Goal: Task Accomplishment & Management: Complete application form

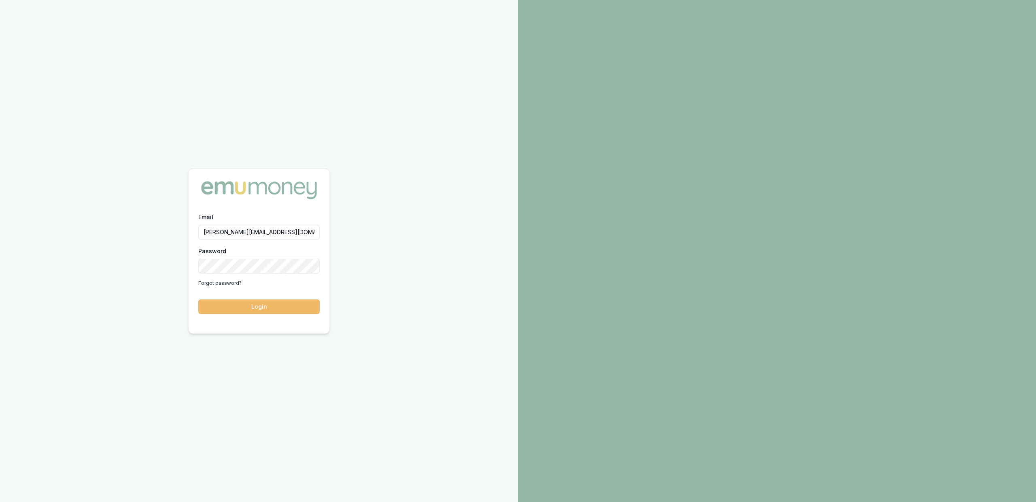
click at [307, 302] on button "Login" at bounding box center [258, 306] width 121 height 15
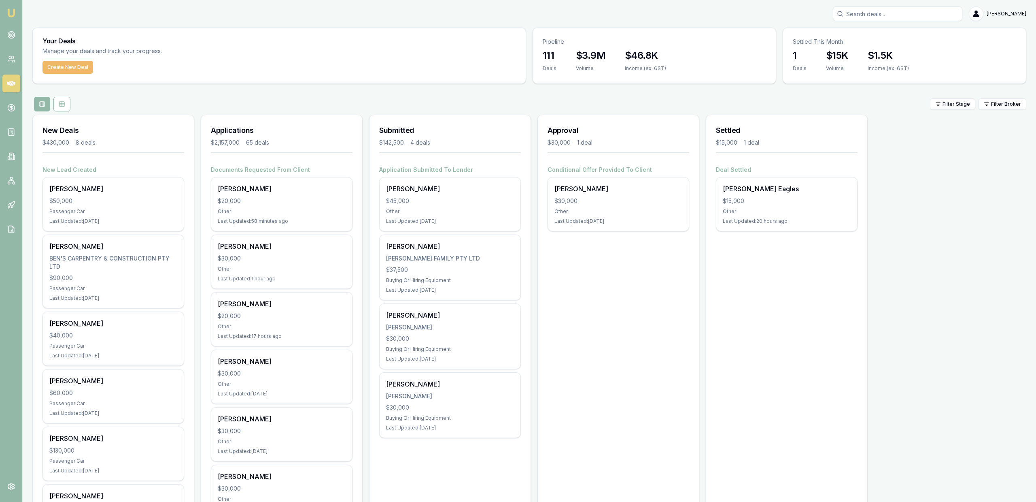
click at [72, 62] on button "Create New Deal" at bounding box center [68, 67] width 51 height 13
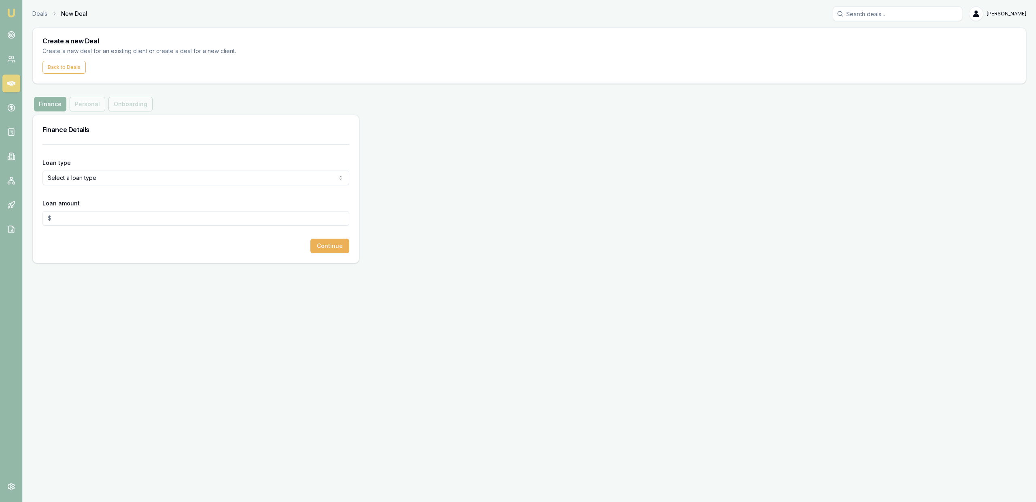
drag, startPoint x: 85, startPoint y: 198, endPoint x: 81, endPoint y: 183, distance: 15.3
click at [83, 197] on form "Loan type Select a loan type Consumer Loan Consumer Asset Commercial Loan Comme…" at bounding box center [196, 198] width 307 height 109
click at [81, 183] on html "Emu Broker Deals New Deal Jackson Fanfulla Toggle Menu Create a new Deal Create…" at bounding box center [518, 251] width 1036 height 502
select select "COMMERCIAL_LOAN"
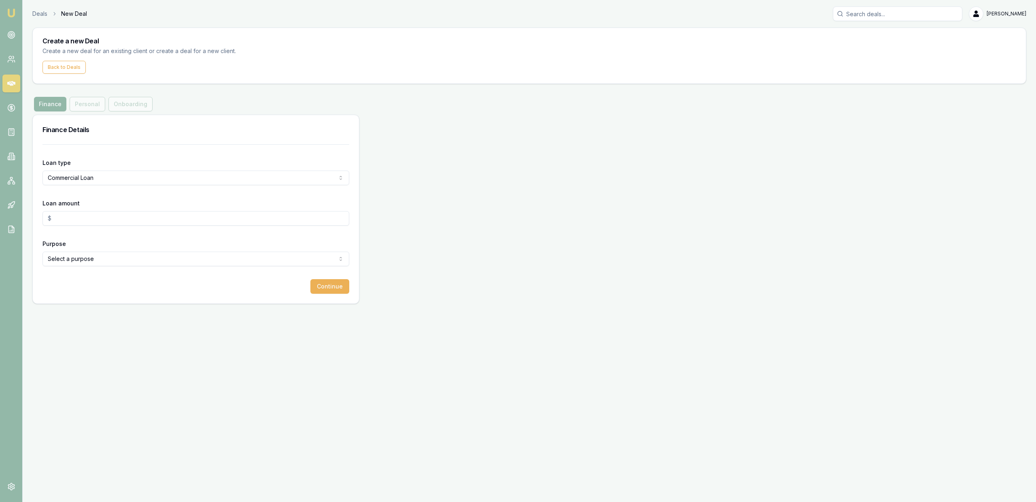
click at [98, 229] on form "Loan type Commercial Loan Consumer Loan Consumer Asset Commercial Loan Commerci…" at bounding box center [196, 218] width 307 height 149
click at [95, 222] on input "Loan amount" at bounding box center [196, 218] width 307 height 15
type input "$30,000.00"
drag, startPoint x: 111, startPoint y: 245, endPoint x: 111, endPoint y: 250, distance: 4.9
click at [111, 246] on div "Purpose Select a purpose Investing In Growth Working Capital Buying Or Hiring E…" at bounding box center [196, 252] width 307 height 28
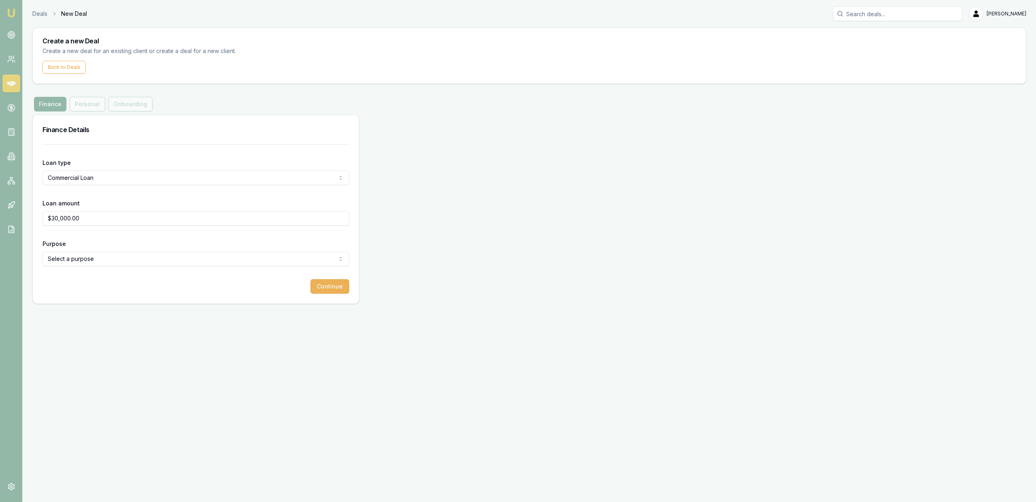
click at [111, 263] on html "Emu Broker Deals New Deal Jackson Fanfulla Toggle Menu Create a new Deal Create…" at bounding box center [518, 251] width 1036 height 502
click at [219, 272] on form "Loan type Commercial Loan Consumer Loan Consumer Asset Commercial Loan Commerci…" at bounding box center [196, 218] width 307 height 149
click at [217, 269] on form "Loan type Commercial Loan Consumer Loan Consumer Asset Commercial Loan Commerci…" at bounding box center [196, 218] width 307 height 149
click at [214, 258] on html "Emu Broker Deals New Deal Jackson Fanfulla Toggle Menu Create a new Deal Create…" at bounding box center [518, 251] width 1036 height 502
click at [201, 257] on html "Emu Broker Deals New Deal Jackson Fanfulla Toggle Menu Create a new Deal Create…" at bounding box center [518, 251] width 1036 height 502
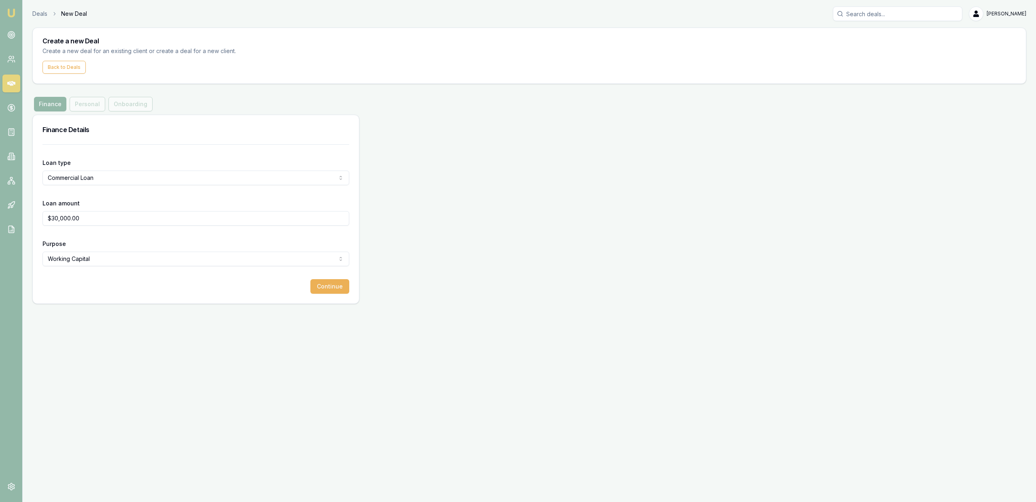
click at [163, 259] on html "Emu Broker Deals New Deal Jackson Fanfulla Toggle Menu Create a new Deal Create…" at bounding box center [518, 251] width 1036 height 502
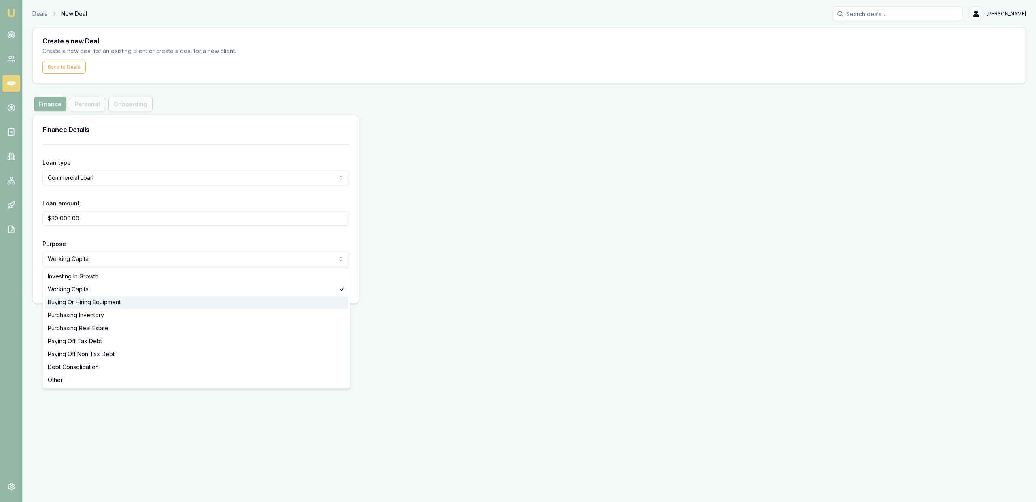
select select "BUYING_OR_HIRING_EQUIPMENT"
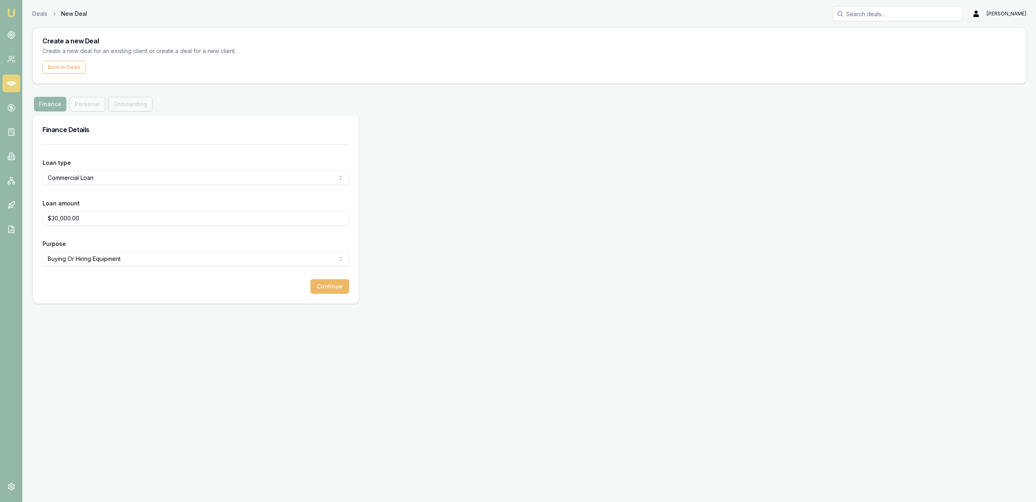
drag, startPoint x: 311, startPoint y: 318, endPoint x: 330, endPoint y: 281, distance: 41.1
click at [312, 317] on div "Emu Broker Deals New Deal Jackson Fanfulla Toggle Menu Create a new Deal Create…" at bounding box center [518, 251] width 1036 height 502
click at [330, 281] on button "Continue" at bounding box center [330, 286] width 39 height 15
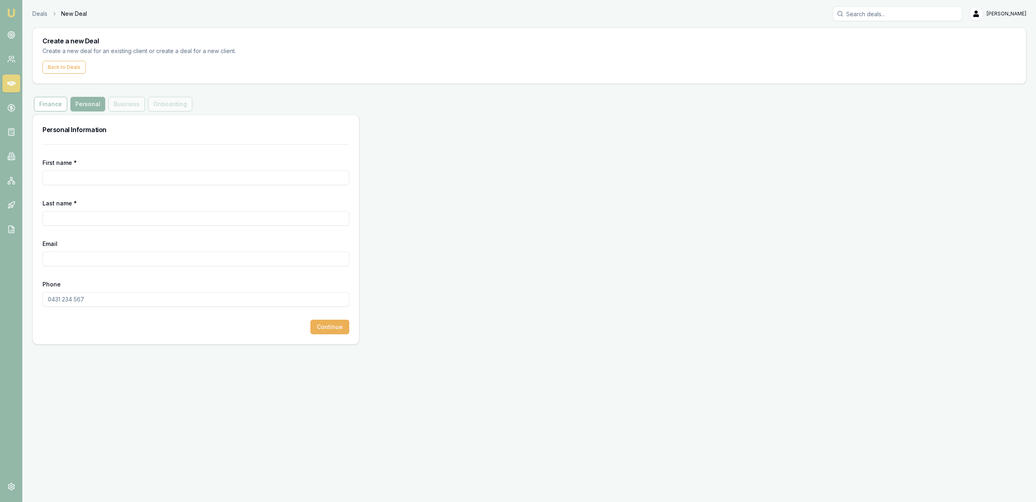
click at [59, 183] on input "First name *" at bounding box center [196, 177] width 307 height 15
type input "Dylan"
type input "Howes"
drag, startPoint x: 115, startPoint y: 251, endPoint x: 115, endPoint y: 259, distance: 8.1
click at [115, 251] on input "Email" at bounding box center [196, 258] width 307 height 15
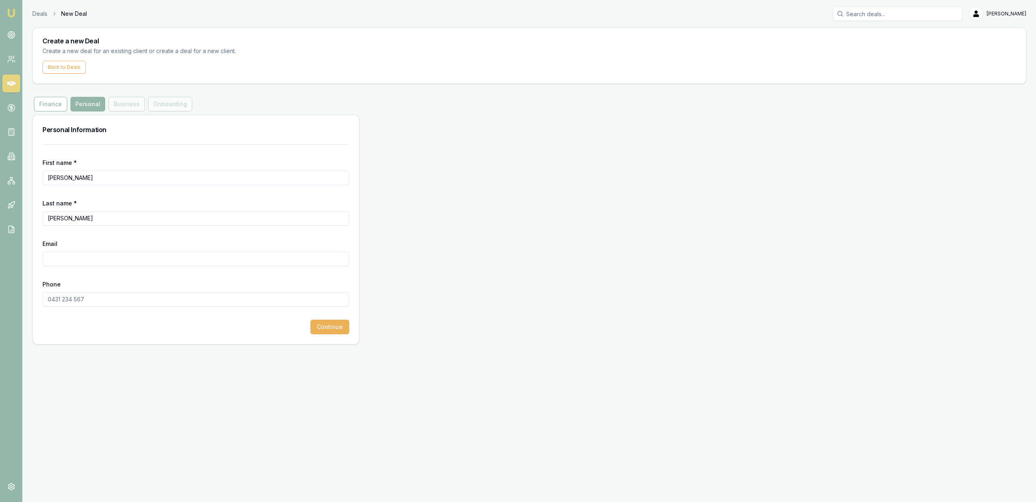
click at [115, 259] on input "Email" at bounding box center [196, 258] width 307 height 15
paste input "dylan.howes@jimsmowing.ne"
type input "dylan.howes@jimsmowing.ne"
click at [160, 298] on input "Phone" at bounding box center [196, 299] width 307 height 15
type input "0422 810 450"
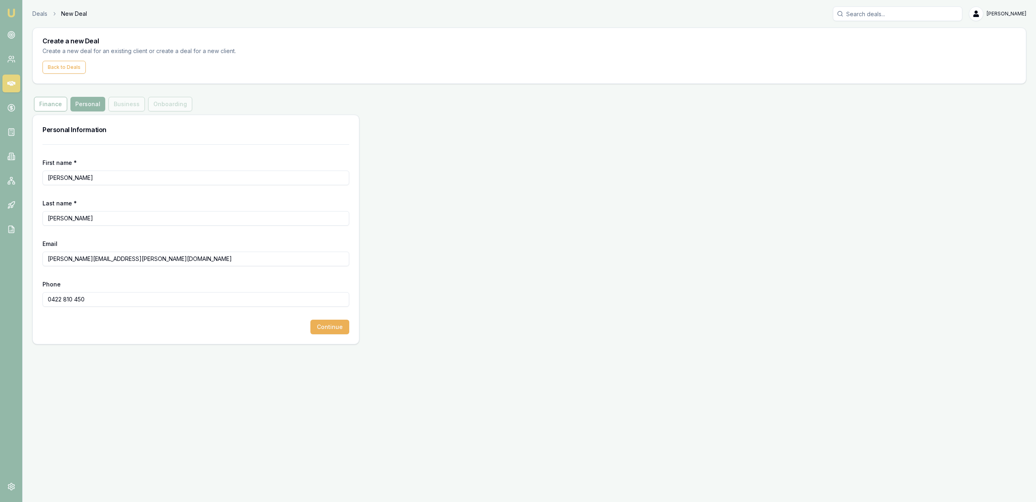
click at [184, 347] on div "Deals New Deal Jackson Fanfulla Toggle Menu Create a new Deal Create a new deal…" at bounding box center [518, 175] width 1036 height 351
click at [324, 328] on button "Continue" at bounding box center [330, 326] width 39 height 15
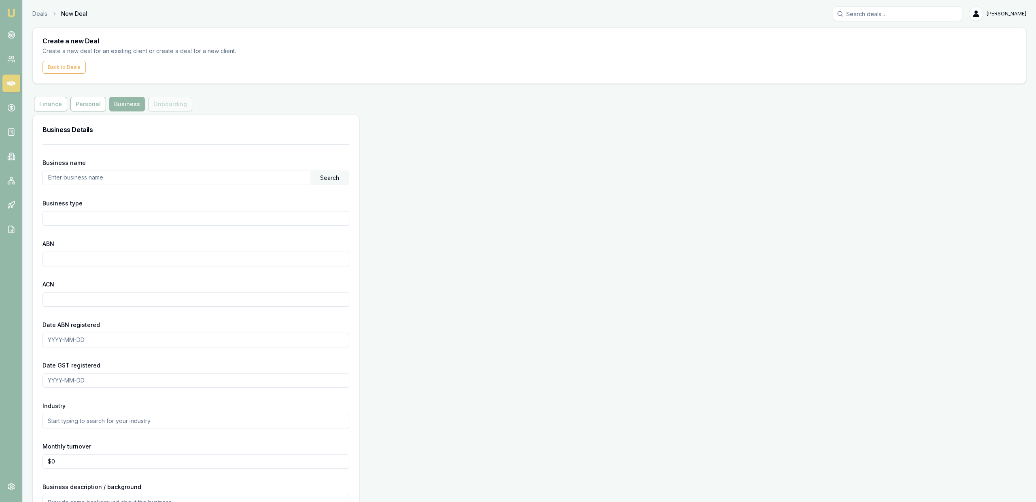
click at [136, 178] on input "text" at bounding box center [177, 177] width 268 height 13
click at [142, 177] on input "text" at bounding box center [177, 177] width 268 height 13
paste input "20 247 265 855"
click at [327, 180] on div "Search" at bounding box center [330, 178] width 38 height 14
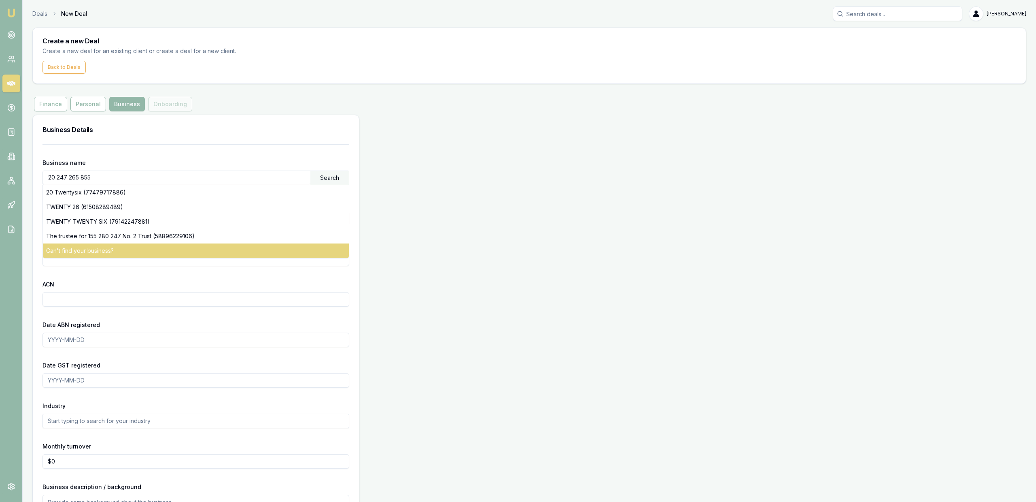
click at [120, 250] on div "Can't find your business?" at bounding box center [196, 250] width 306 height 15
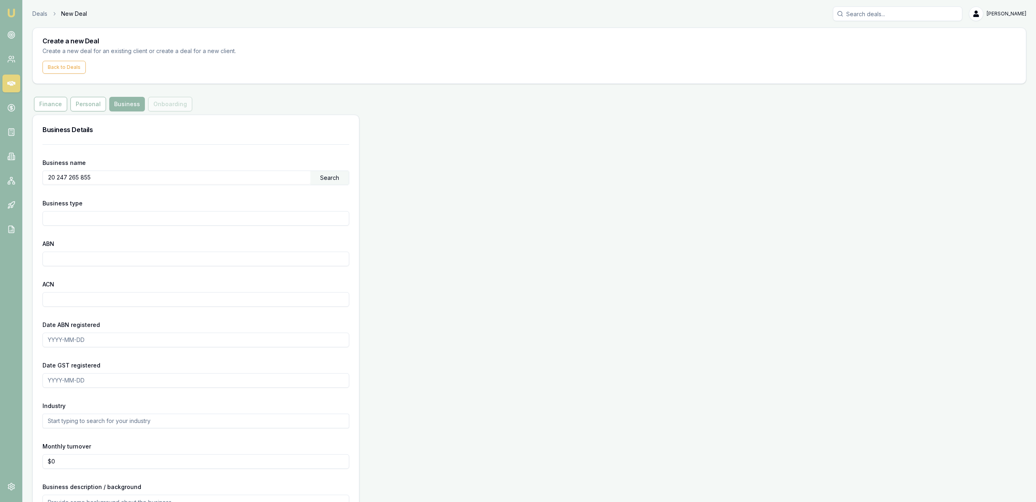
click at [118, 177] on input "20 247 265 855" at bounding box center [177, 177] width 268 height 13
drag, startPoint x: 351, startPoint y: 174, endPoint x: 339, endPoint y: 178, distance: 12.4
click at [351, 174] on div "Business name 20 247 265 855 Search Business type ABN ACN Date ABN registered D…" at bounding box center [196, 350] width 326 height 412
click at [336, 179] on div "Search" at bounding box center [330, 178] width 38 height 14
click at [152, 175] on input "20 247 265 855" at bounding box center [177, 177] width 268 height 13
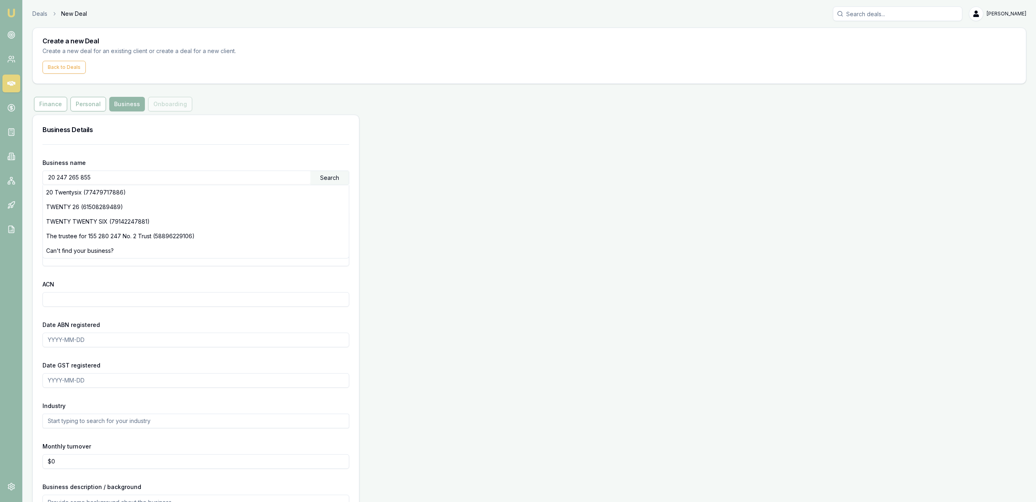
click at [148, 159] on div "Business name 20 247 265 855 Search 20 Twentysix (77479717886) TWENTY 26 (61508…" at bounding box center [196, 171] width 307 height 28
click at [147, 176] on input "20 247 265 855" at bounding box center [177, 177] width 268 height 13
paste input "HOWES, DYLAN WALTER"
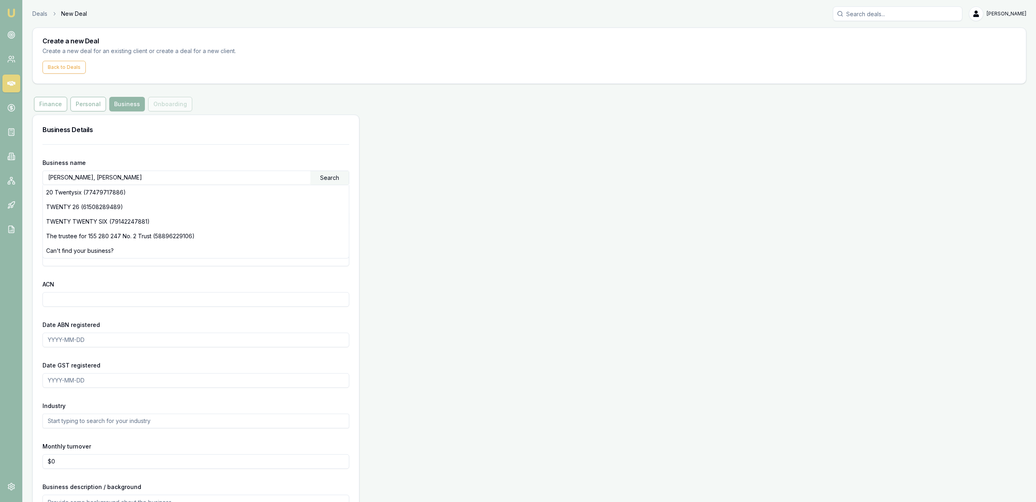
click at [306, 179] on input "HOWES, DYLAN WALTER" at bounding box center [177, 177] width 268 height 13
click at [331, 180] on div "Search" at bounding box center [330, 178] width 38 height 14
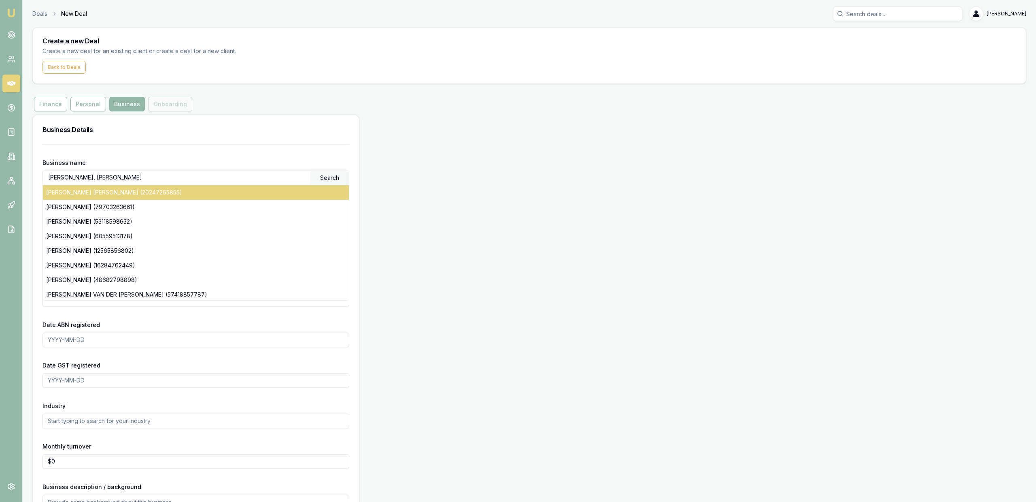
click at [268, 195] on div "DYLAN WALTER HOWES (20247265855)" at bounding box center [196, 192] width 306 height 15
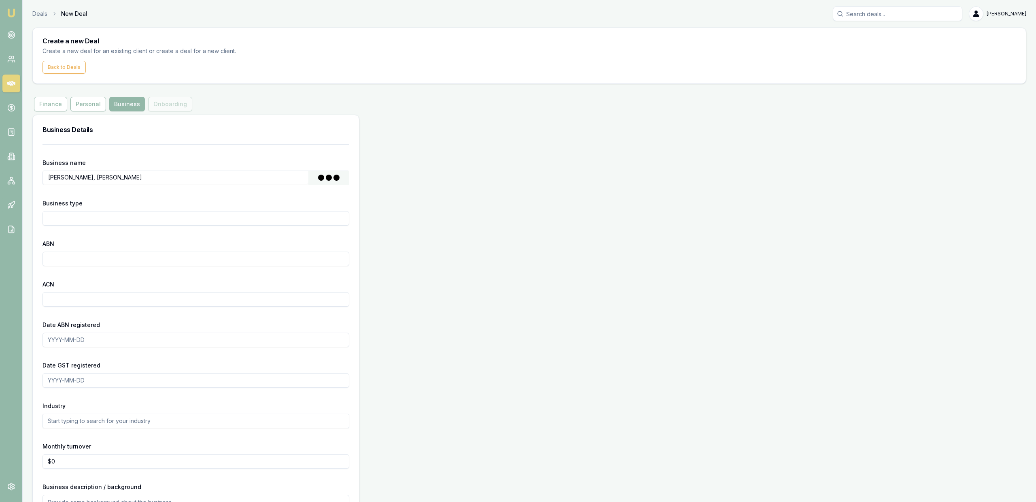
type input "HOWES, DYLAN WALTER"
type input "Individual/Sole Trader"
type input "20247265855"
type input "2023-05-09"
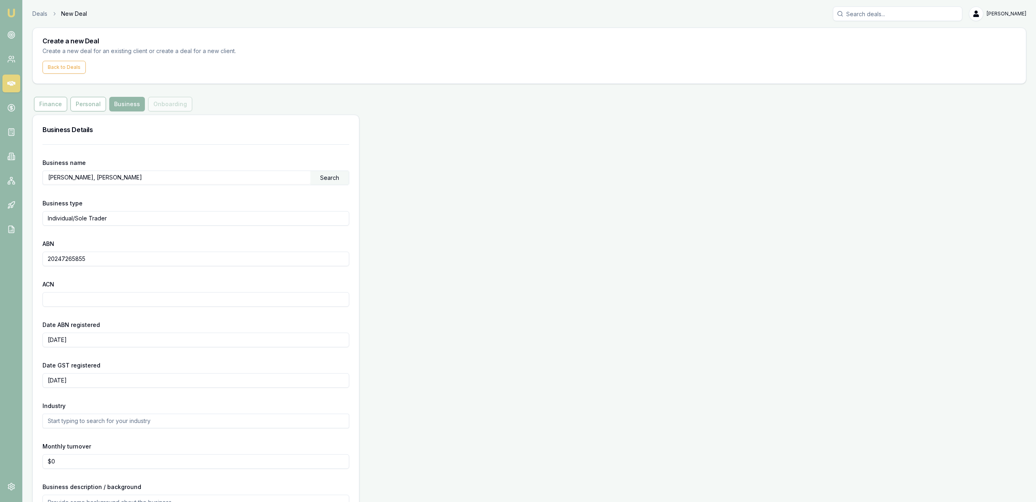
drag, startPoint x: 488, startPoint y: 196, endPoint x: 457, endPoint y: 251, distance: 63.8
click at [488, 196] on div "Business Details Business name HOWES, DYLAN WALTER Search Business type Individ…" at bounding box center [529, 336] width 994 height 442
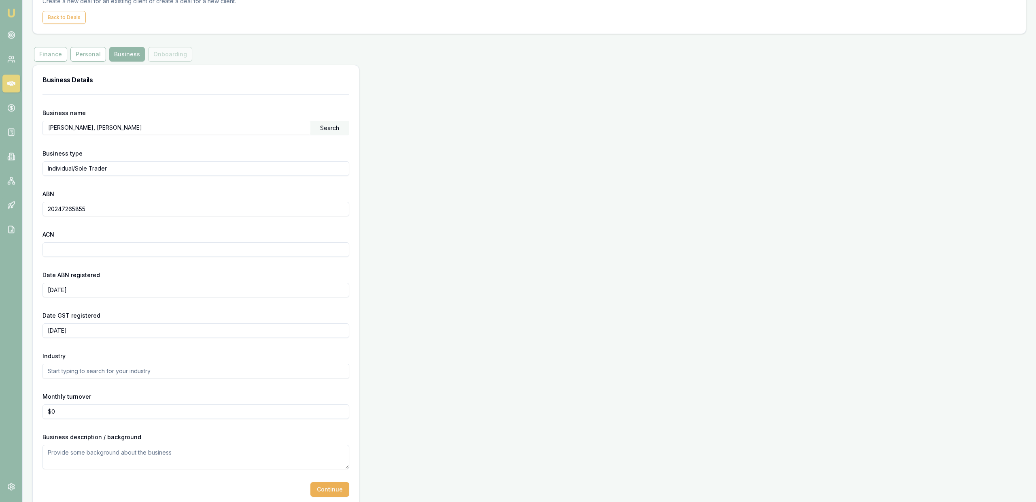
scroll to position [61, 0]
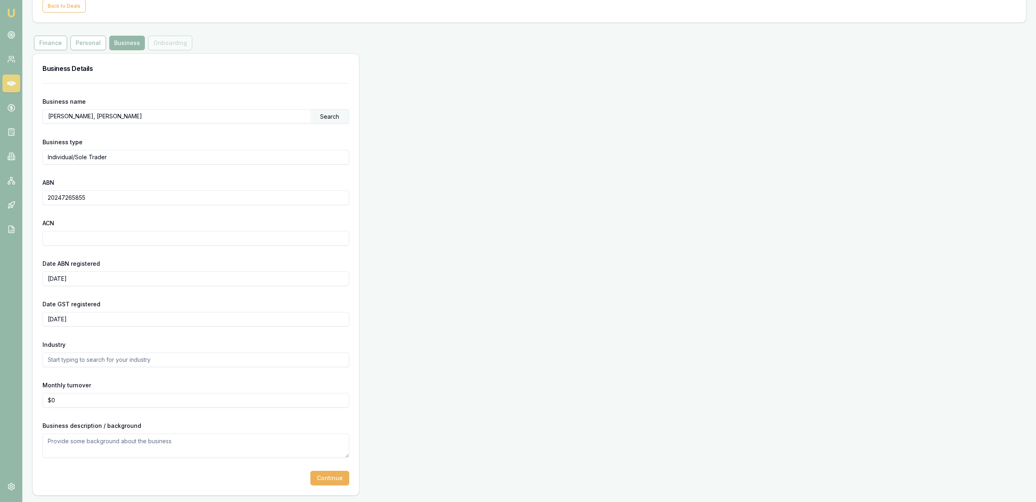
drag, startPoint x: 228, startPoint y: 384, endPoint x: 225, endPoint y: 394, distance: 9.9
click at [228, 385] on div "Monthly turnover $0" at bounding box center [196, 394] width 307 height 28
click at [225, 399] on input "0" at bounding box center [196, 400] width 307 height 15
click at [225, 400] on input "0" at bounding box center [196, 400] width 307 height 15
click at [103, 408] on form "Business name HOWES, DYLAN WALTER Search Business type Individual/Sole Trader A…" at bounding box center [196, 284] width 307 height 402
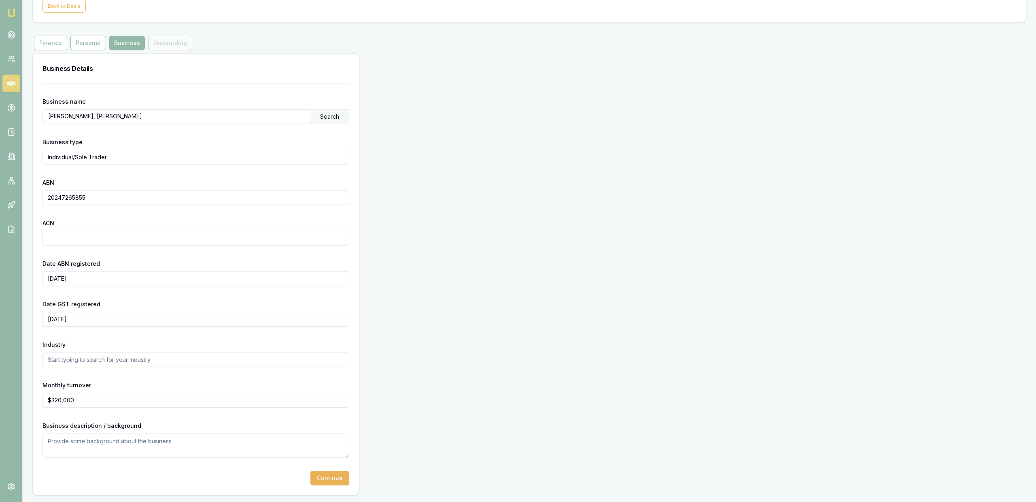
click at [103, 409] on form "Business name HOWES, DYLAN WALTER Search Business type Individual/Sole Trader A…" at bounding box center [196, 284] width 307 height 402
drag, startPoint x: 103, startPoint y: 400, endPoint x: 98, endPoint y: 400, distance: 5.3
click at [102, 400] on input "320000" at bounding box center [196, 400] width 307 height 15
click at [98, 400] on input "320000" at bounding box center [196, 400] width 307 height 15
click at [97, 400] on input "320000" at bounding box center [196, 400] width 307 height 15
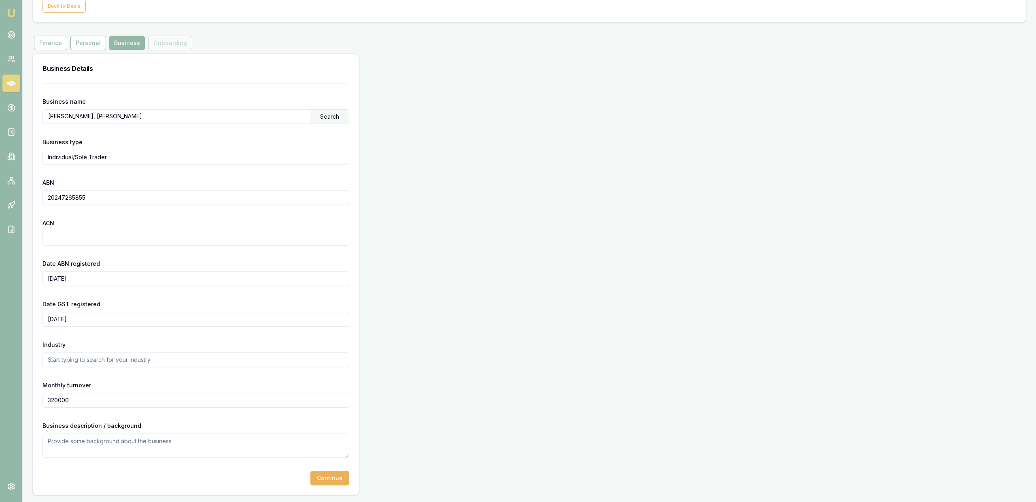
click at [97, 400] on input "320000" at bounding box center [196, 400] width 307 height 15
click at [93, 395] on input "30" at bounding box center [196, 400] width 307 height 15
click at [93, 396] on input "30" at bounding box center [196, 400] width 307 height 15
click at [94, 397] on input "30" at bounding box center [196, 400] width 307 height 15
type input "$27,500"
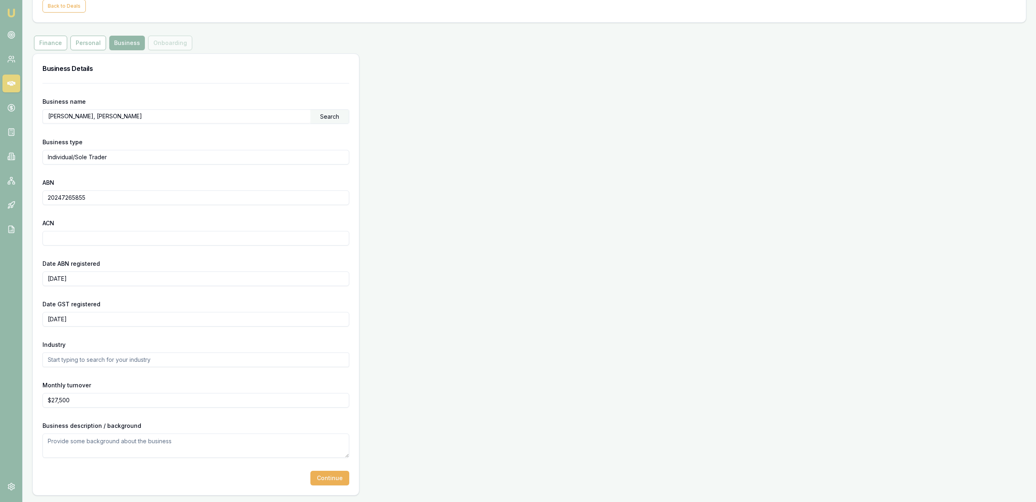
click at [456, 300] on div "Business Details Business name HOWES, DYLAN WALTER Search Business type Individ…" at bounding box center [529, 274] width 994 height 442
click at [340, 482] on button "Continue" at bounding box center [330, 477] width 39 height 15
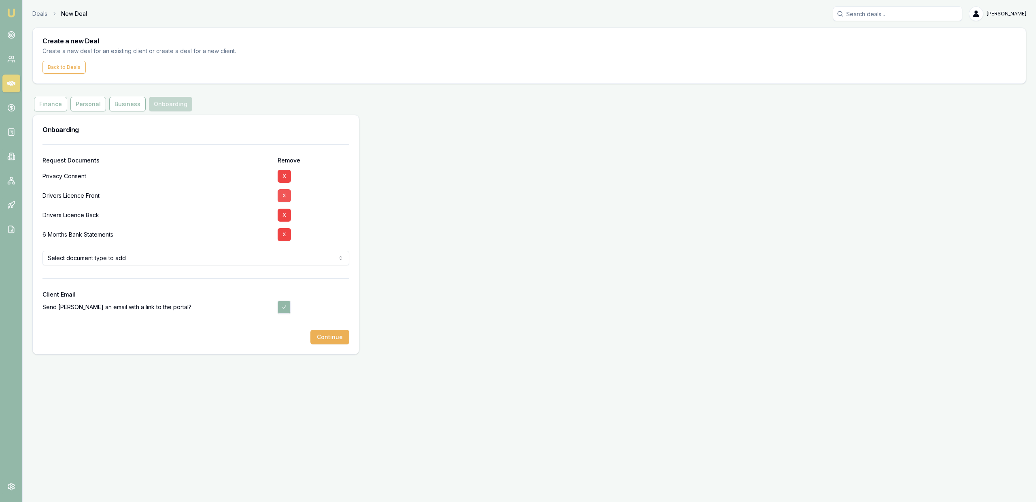
click at [285, 197] on button "X" at bounding box center [284, 195] width 13 height 13
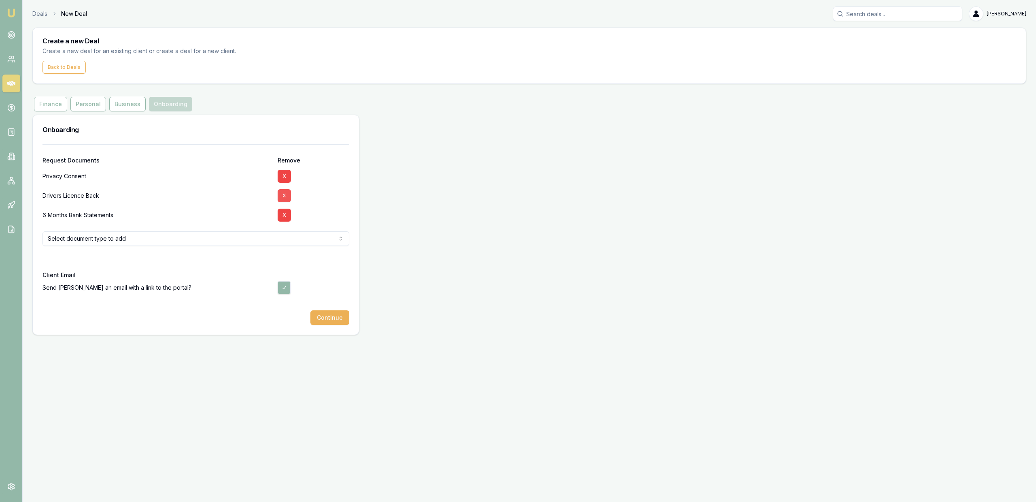
click at [285, 197] on button "X" at bounding box center [284, 195] width 13 height 13
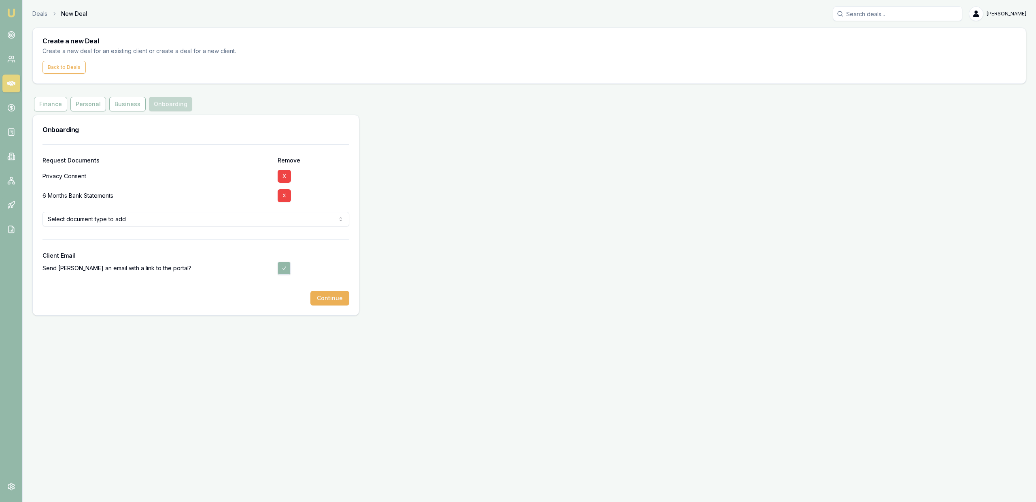
click at [285, 197] on button "X" at bounding box center [284, 195] width 13 height 13
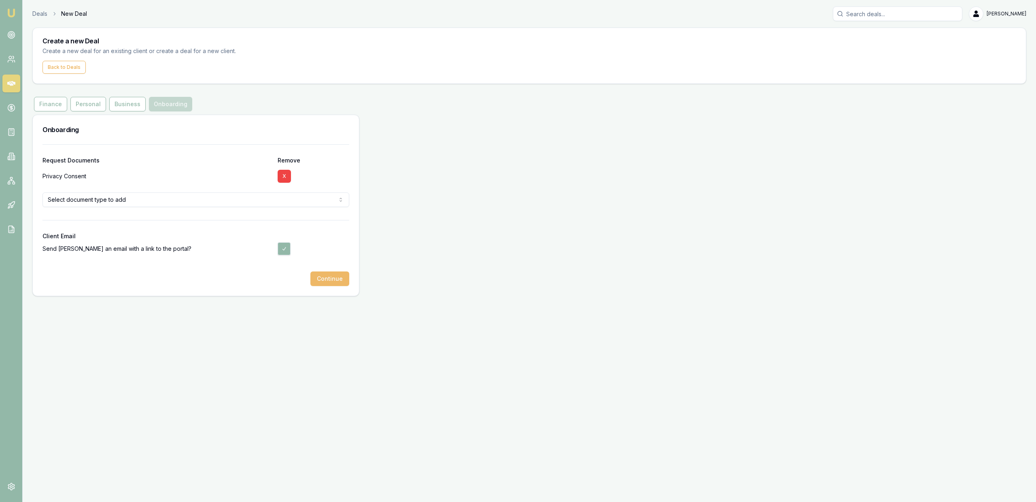
click at [327, 274] on button "Continue" at bounding box center [330, 278] width 39 height 15
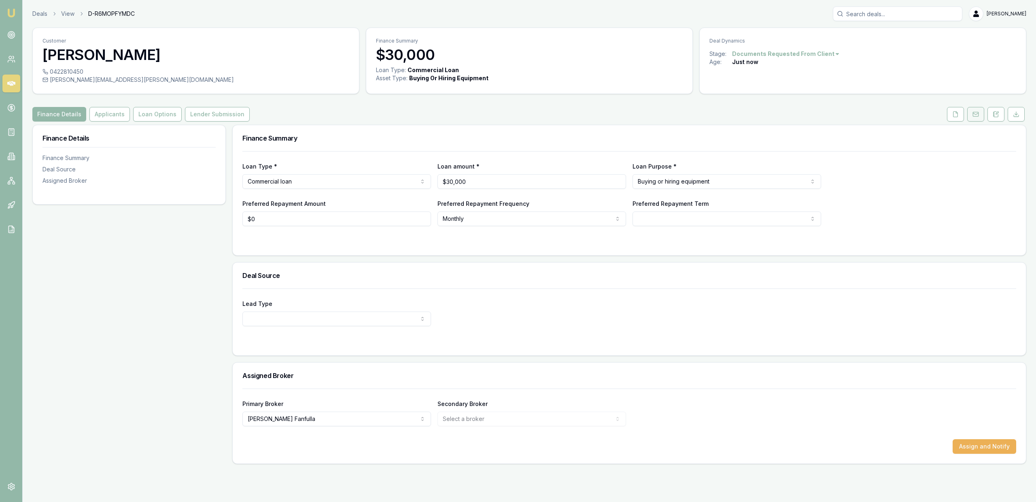
click at [974, 118] on button at bounding box center [976, 114] width 17 height 15
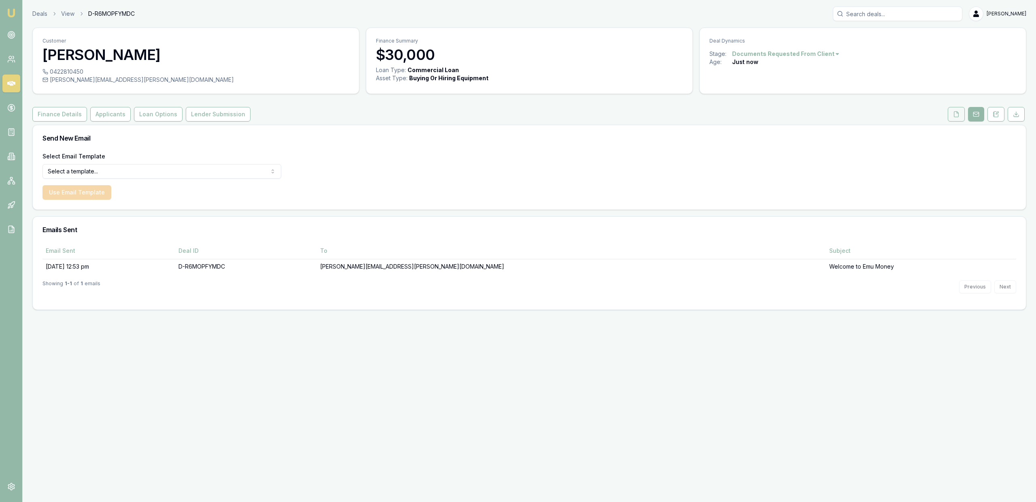
drag, startPoint x: 936, startPoint y: 118, endPoint x: 958, endPoint y: 117, distance: 22.3
click at [936, 118] on div "Finance Details Applicants Loan Options Lender Submission" at bounding box center [529, 114] width 994 height 15
click at [961, 117] on button at bounding box center [956, 114] width 17 height 15
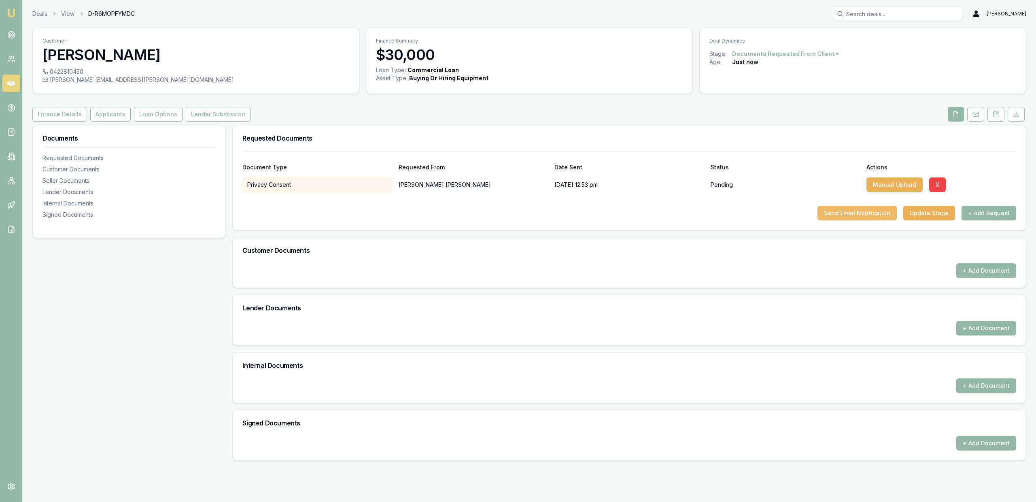
click at [878, 216] on button "Send Email Notification" at bounding box center [857, 213] width 79 height 15
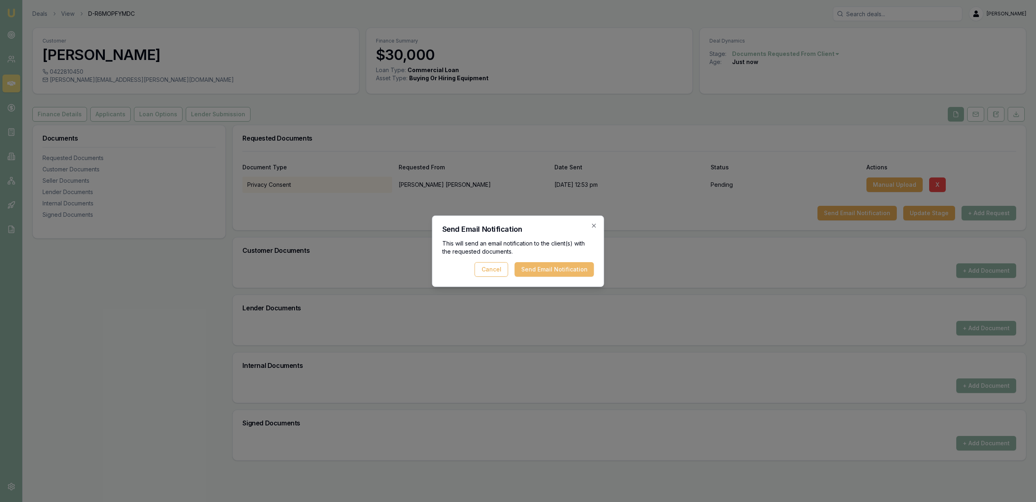
click at [532, 274] on button "Send Email Notification" at bounding box center [554, 269] width 79 height 15
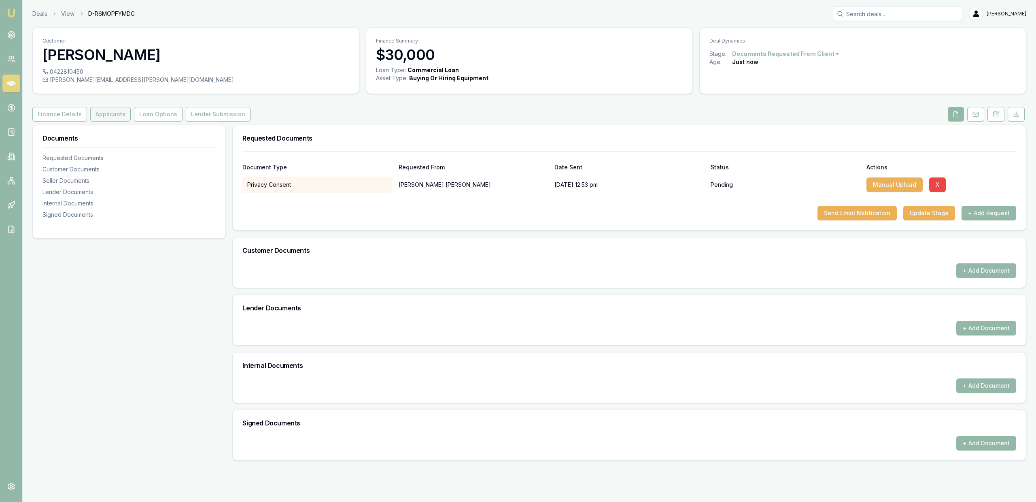
click at [98, 113] on button "Applicants" at bounding box center [110, 114] width 40 height 15
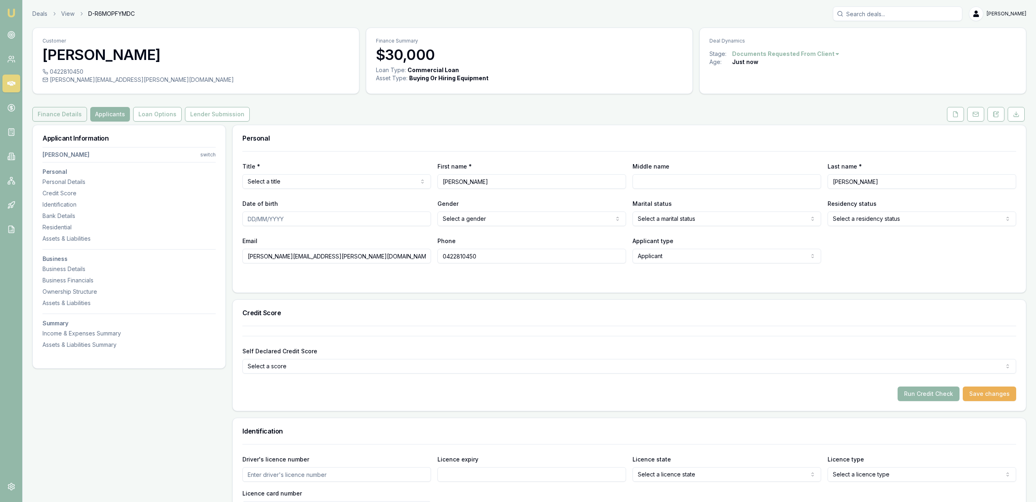
click at [75, 115] on button "Finance Details" at bounding box center [59, 114] width 55 height 15
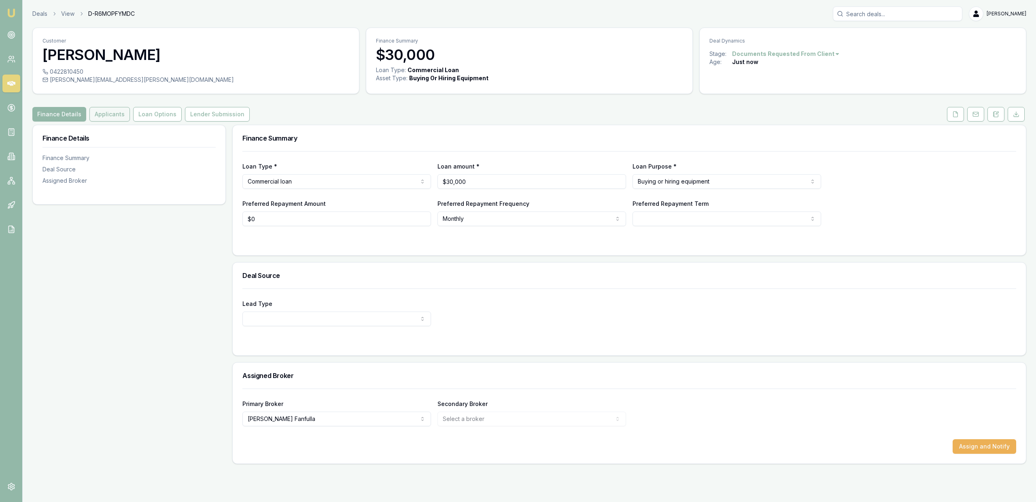
click at [126, 115] on button "Applicants" at bounding box center [109, 114] width 40 height 15
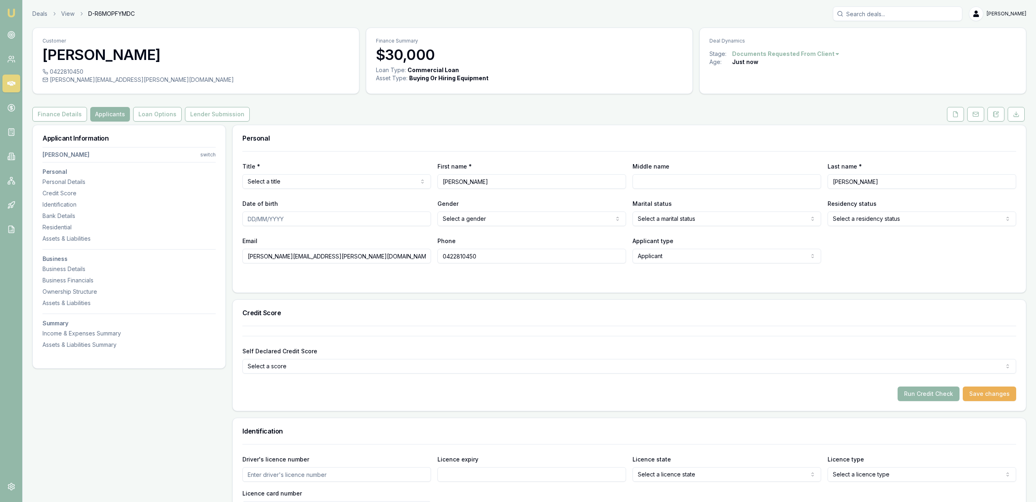
click at [358, 255] on input "dylan.howes@jimsmowing.ne" at bounding box center [336, 256] width 189 height 15
type input "dylan.howes@jimsmowing.net"
click at [368, 234] on div "Title * Select a title Mr Mrs Miss Ms Dr Prof First name * Dylan Middle name La…" at bounding box center [629, 207] width 774 height 112
click at [975, 117] on button at bounding box center [976, 114] width 17 height 15
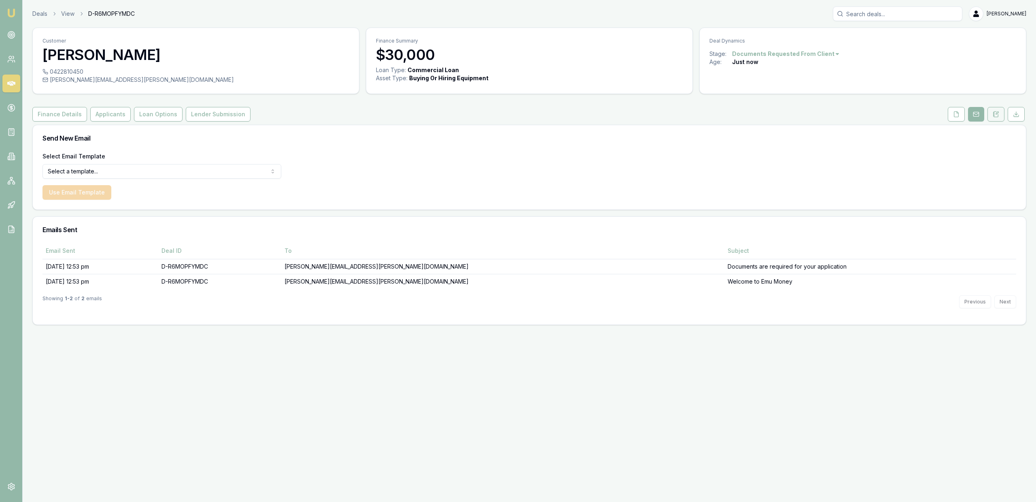
click at [994, 116] on icon at bounding box center [993, 116] width 1 height 0
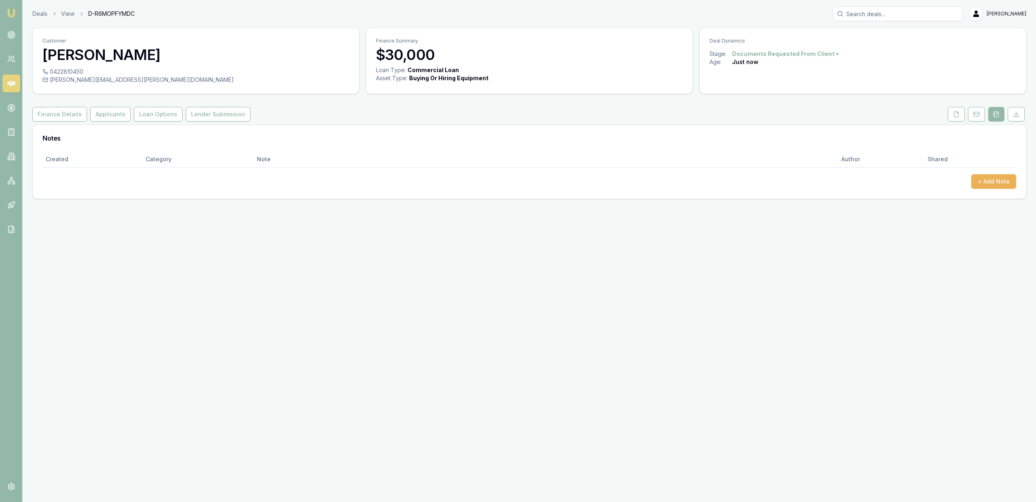
click at [966, 117] on link at bounding box center [956, 114] width 20 height 15
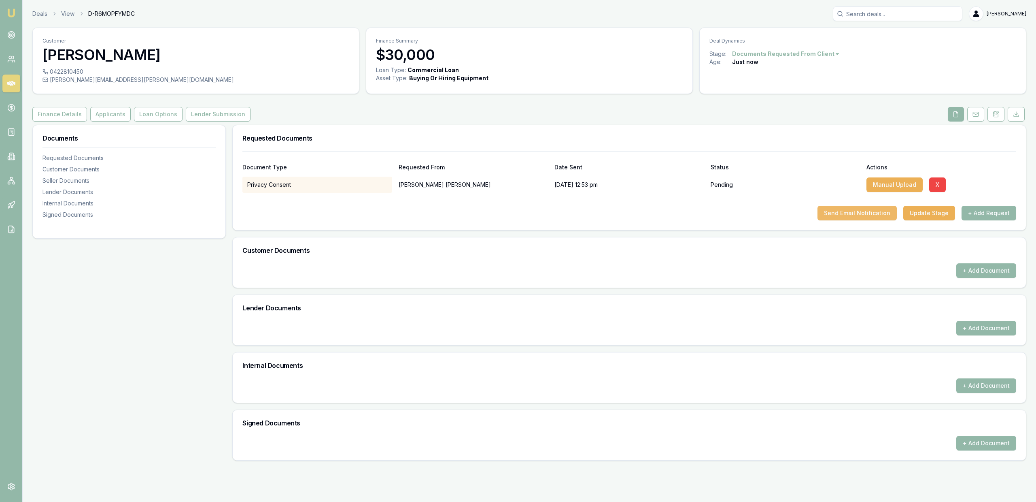
click at [844, 213] on button "Send Email Notification" at bounding box center [857, 213] width 79 height 15
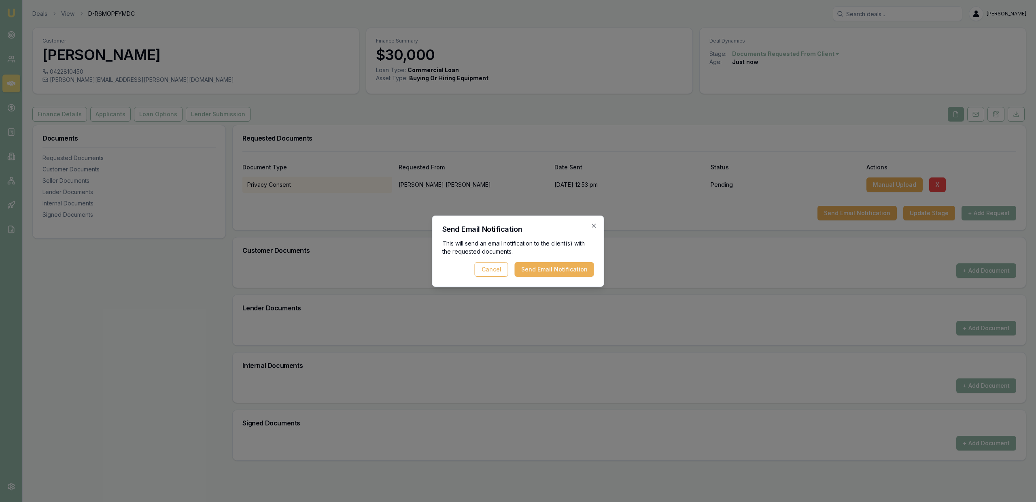
click at [574, 259] on div "This will send an email notification to the client(s) with the requested docume…" at bounding box center [518, 257] width 152 height 37
click at [574, 265] on button "Send Email Notification" at bounding box center [554, 269] width 79 height 15
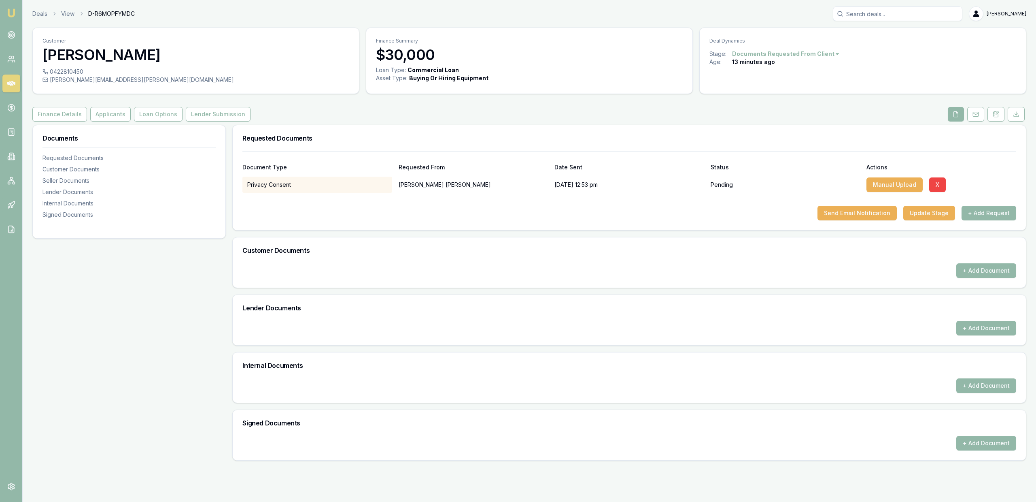
click at [43, 6] on div "Deals View D-R6MOPFYMDC Jackson Fanfulla" at bounding box center [529, 13] width 994 height 15
click at [43, 12] on link "Deals" at bounding box center [39, 14] width 15 height 8
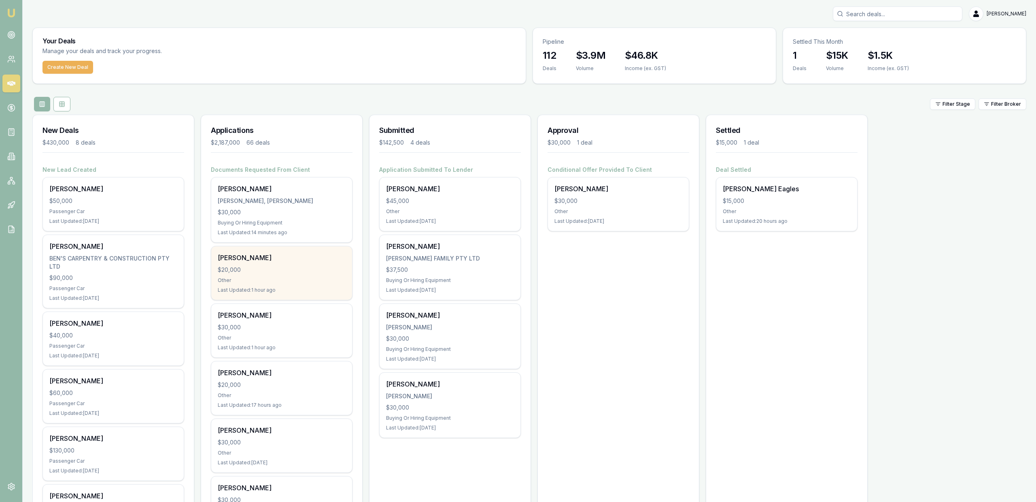
click at [263, 290] on div "Last Updated: 1 hour ago" at bounding box center [282, 290] width 128 height 6
click at [72, 64] on button "Create New Deal" at bounding box center [68, 67] width 51 height 13
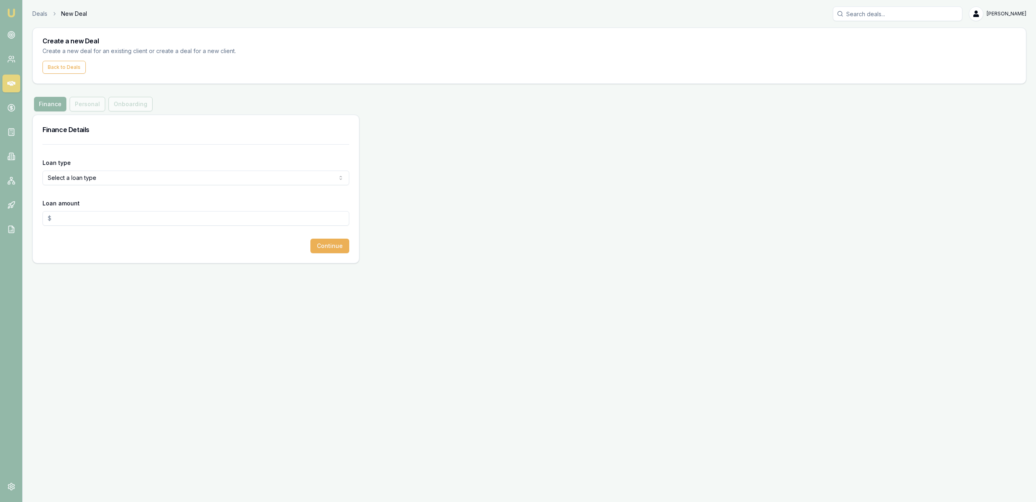
click at [79, 180] on html "Emu Broker Deals New Deal Jackson Fanfulla Toggle Menu Create a new Deal Create…" at bounding box center [518, 251] width 1036 height 502
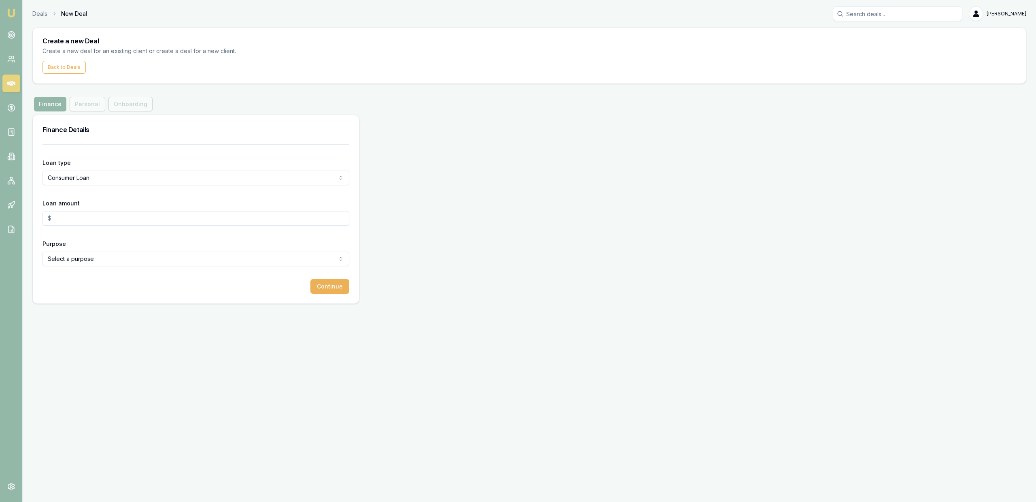
click at [141, 214] on input "Loan amount" at bounding box center [196, 218] width 307 height 15
type input "$35,000.00"
click at [153, 258] on html "Emu Broker Deals New Deal Jackson Fanfulla Toggle Menu Create a new Deal Create…" at bounding box center [518, 251] width 1036 height 502
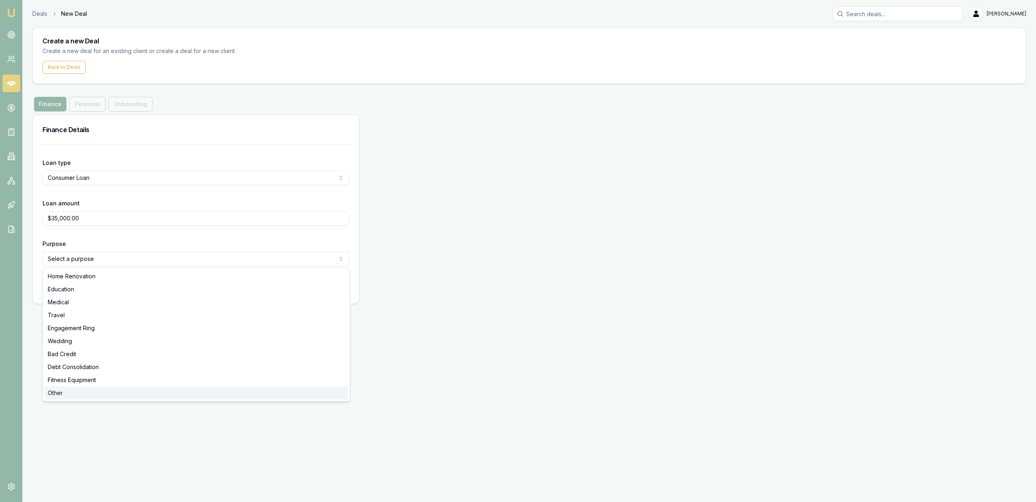
select select "OTHER"
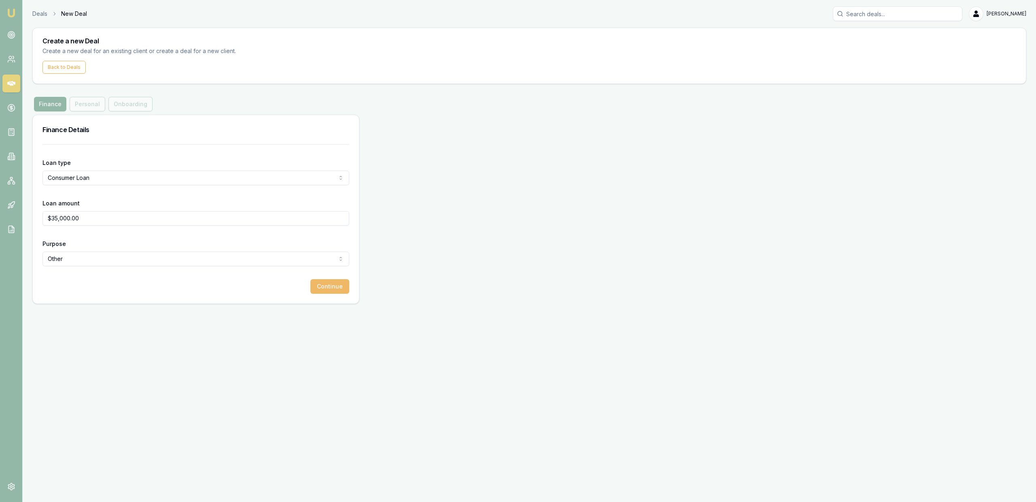
click at [328, 291] on button "Continue" at bounding box center [330, 286] width 39 height 15
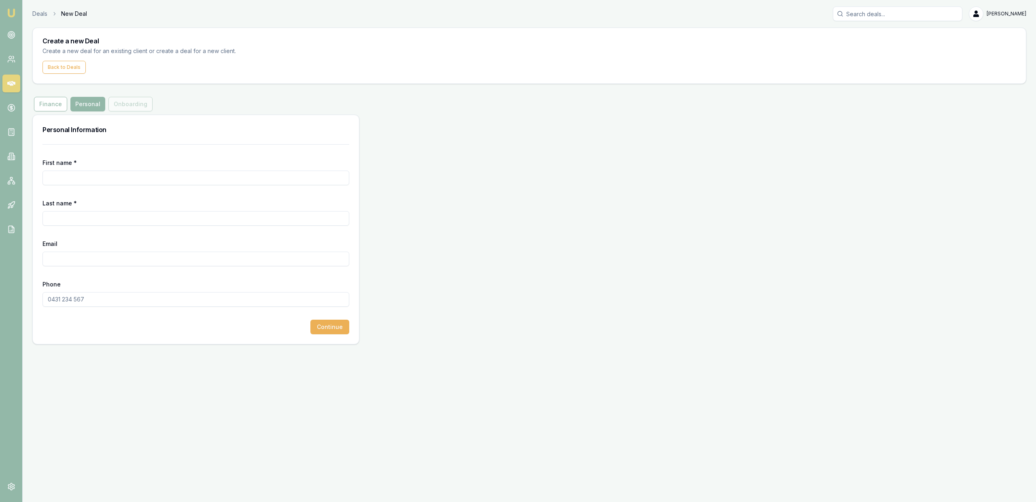
click at [121, 178] on input "First name *" at bounding box center [196, 177] width 307 height 15
type input "Rose"
type input "Bold"
type input "rosebold27@gmail.com"
type input "0435 080 099"
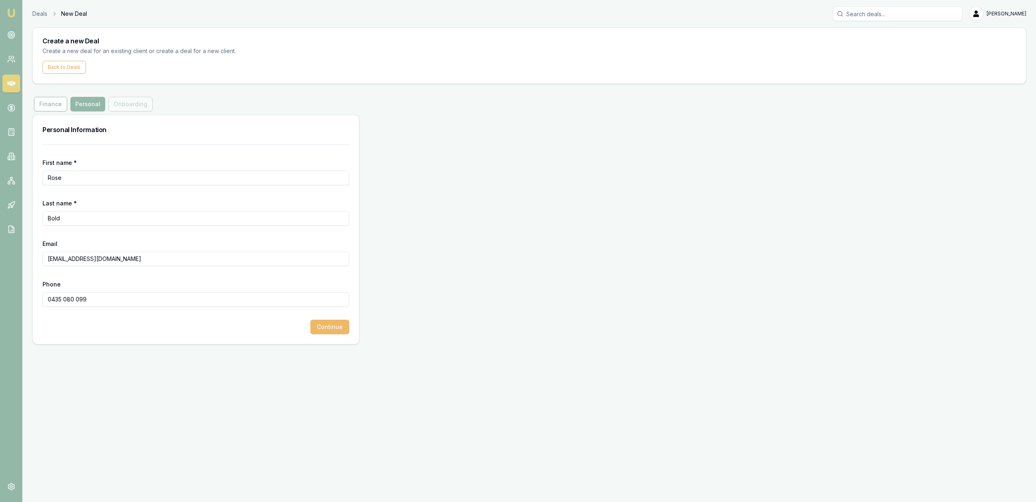
click at [339, 334] on button "Continue" at bounding box center [330, 326] width 39 height 15
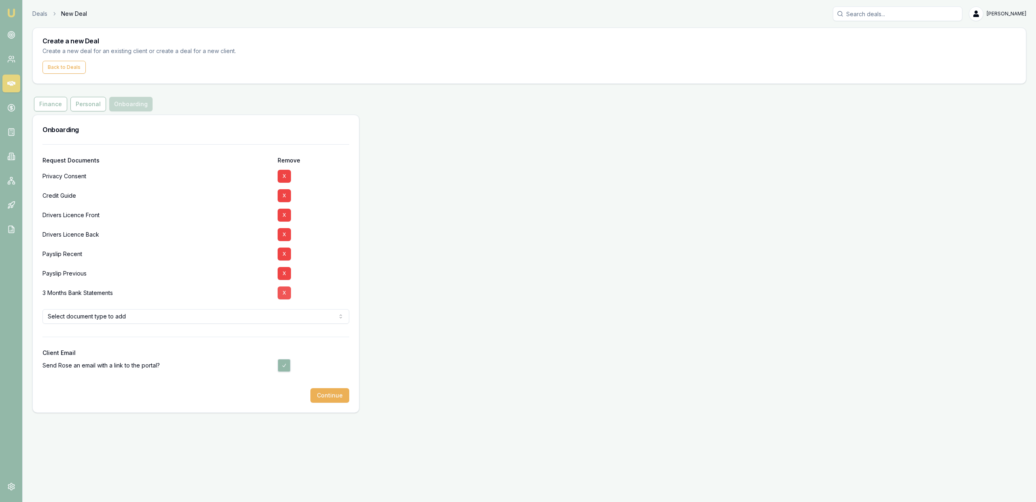
click at [286, 296] on button "X" at bounding box center [284, 292] width 13 height 13
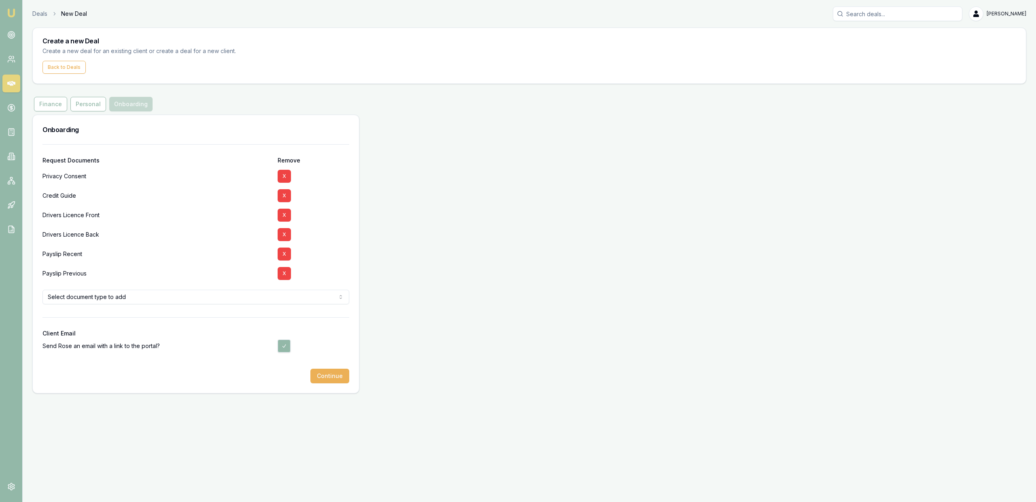
drag, startPoint x: 327, startPoint y: 382, endPoint x: 321, endPoint y: 376, distance: 8.0
click at [327, 382] on button "Continue" at bounding box center [330, 375] width 39 height 15
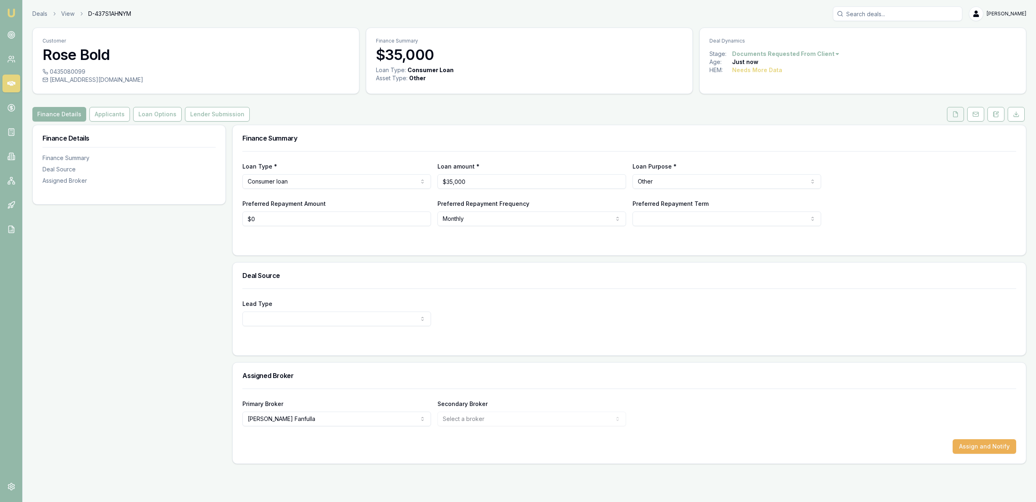
click at [951, 120] on div "Customer Rose Bold 0435080099 rosebold27@gmail.com Finance Summary $35,000 Loan…" at bounding box center [529, 246] width 994 height 436
click at [951, 120] on button at bounding box center [955, 114] width 17 height 15
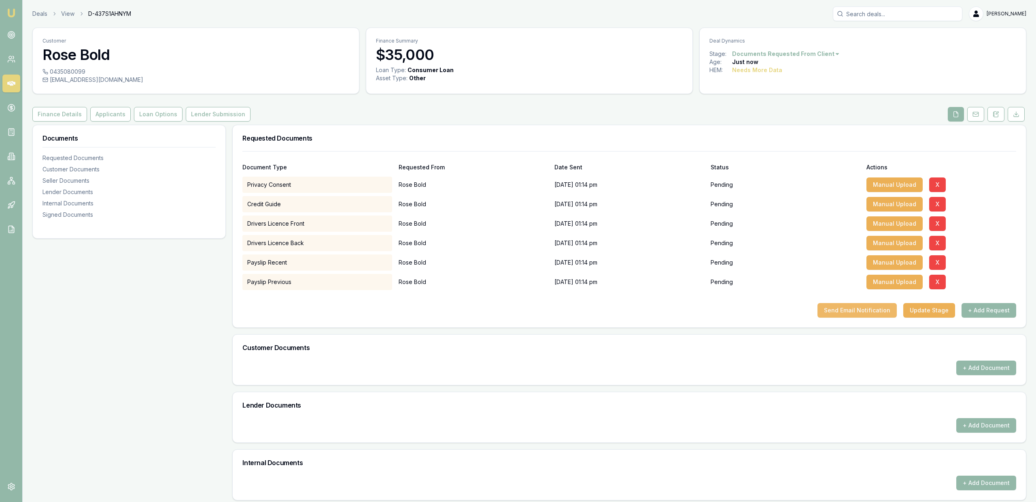
click at [885, 314] on button "Send Email Notification" at bounding box center [857, 310] width 79 height 15
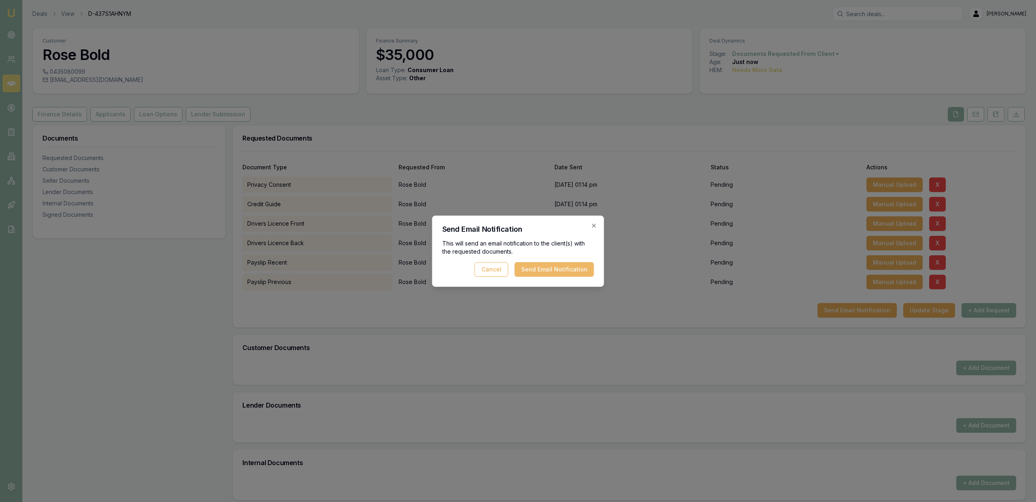
click at [572, 268] on button "Send Email Notification" at bounding box center [554, 269] width 79 height 15
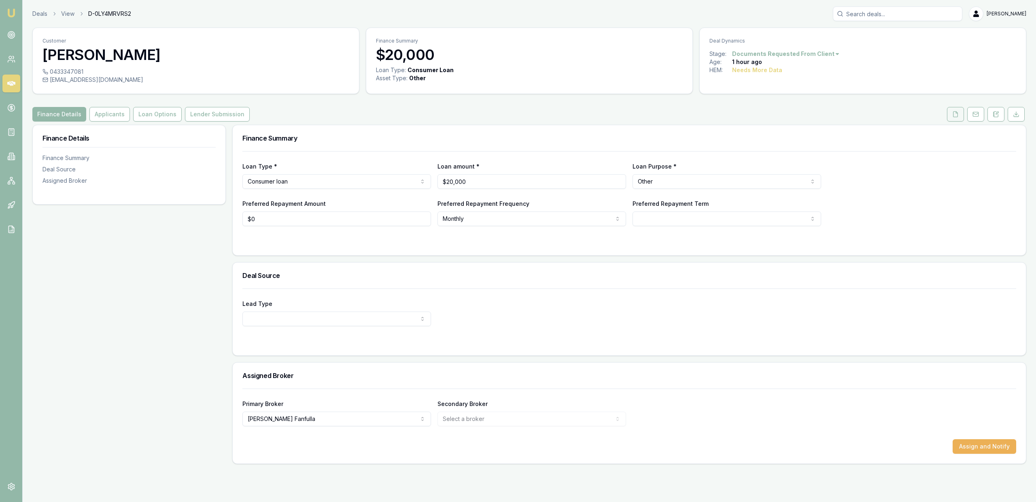
click at [959, 112] on button at bounding box center [955, 114] width 17 height 15
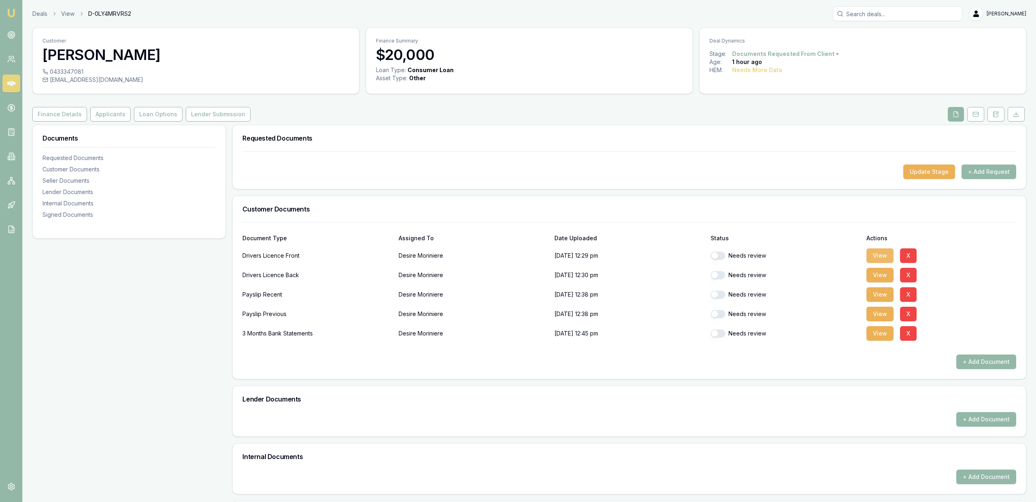
click at [879, 251] on button "View" at bounding box center [880, 255] width 27 height 15
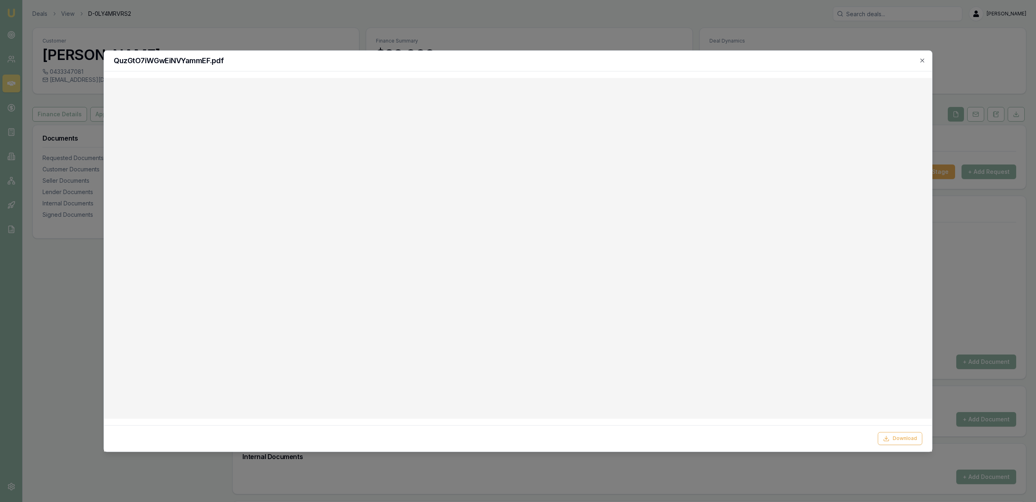
click at [585, 11] on div at bounding box center [518, 251] width 1036 height 502
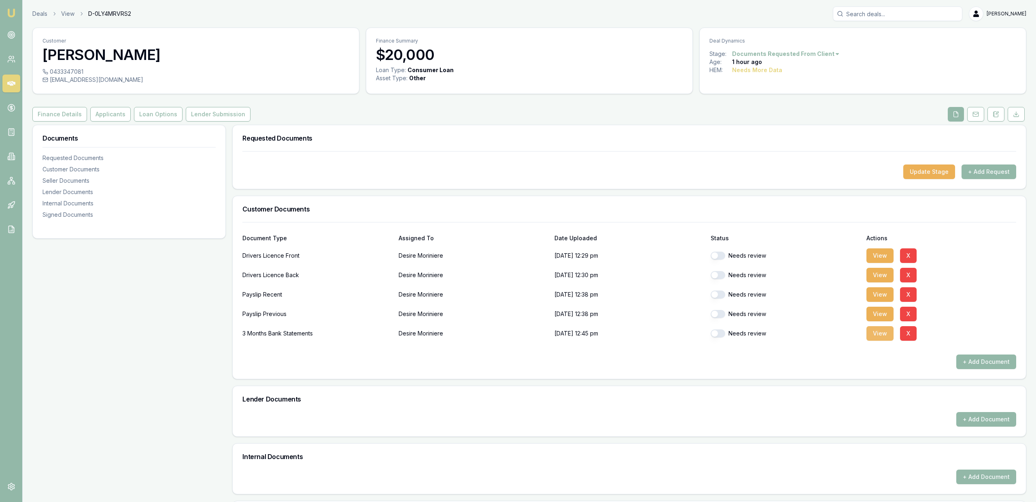
click at [873, 340] on button "View" at bounding box center [880, 333] width 27 height 15
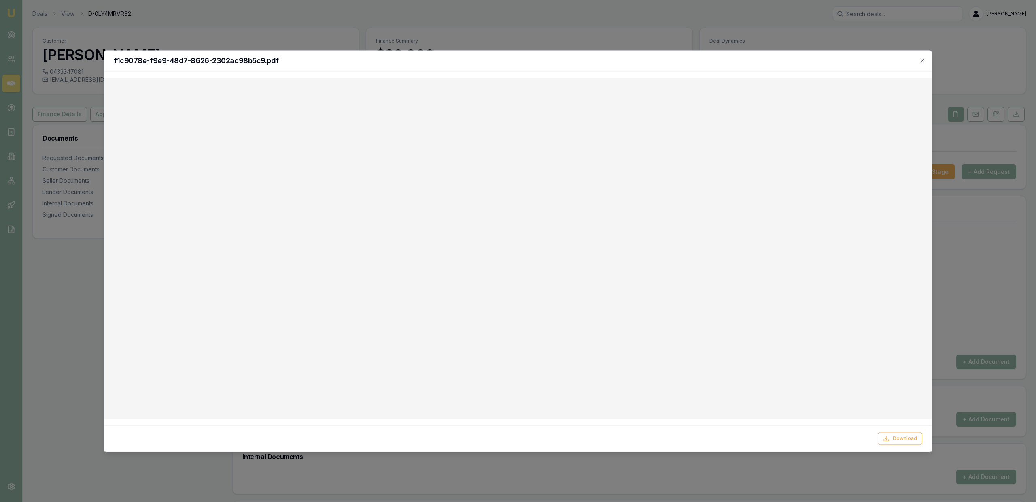
click at [305, 43] on div at bounding box center [518, 251] width 1036 height 502
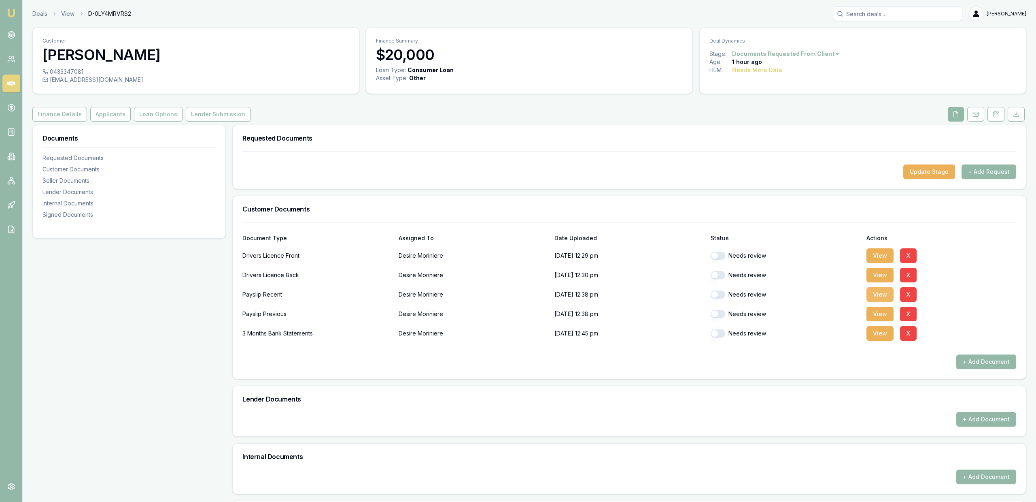
click at [887, 296] on button "View" at bounding box center [880, 294] width 27 height 15
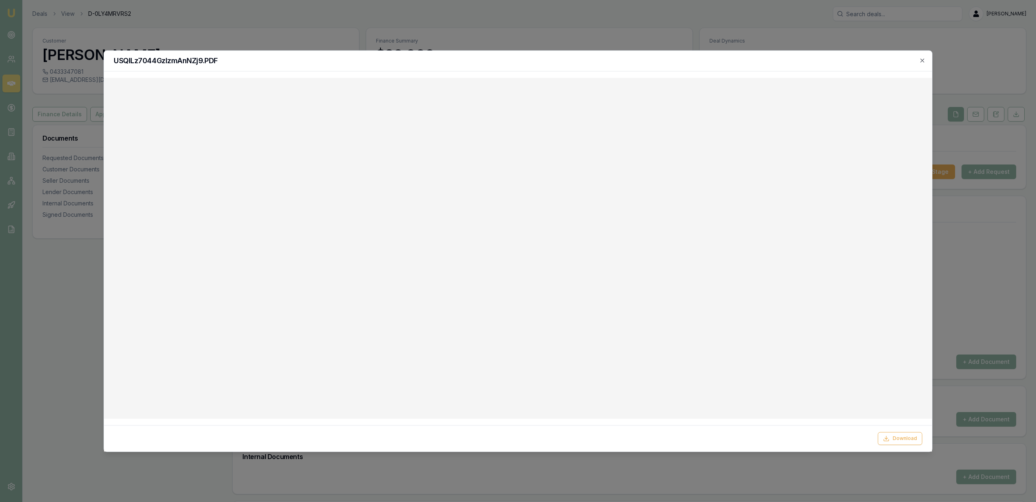
click at [726, 23] on div at bounding box center [518, 251] width 1036 height 502
